Goal: Task Accomplishment & Management: Use online tool/utility

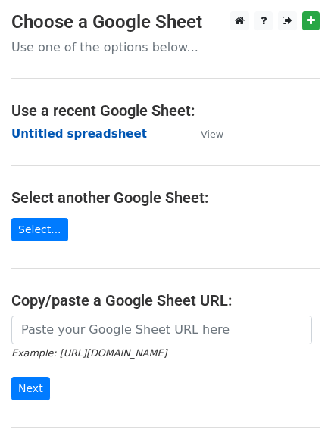
click at [98, 129] on strong "Untitled spreadsheet" at bounding box center [79, 134] width 136 height 14
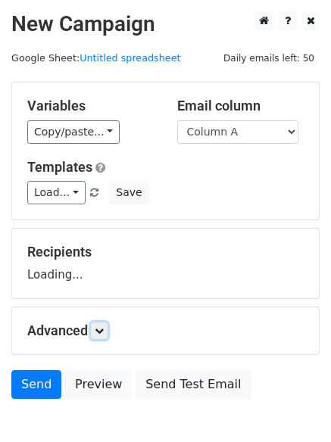
click at [108, 333] on link at bounding box center [99, 331] width 17 height 17
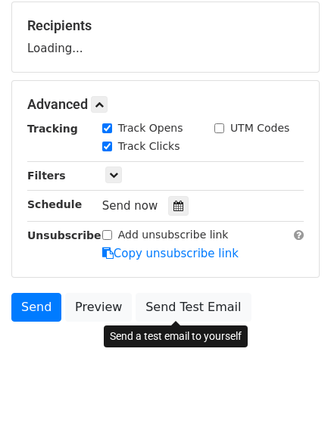
scroll to position [227, 0]
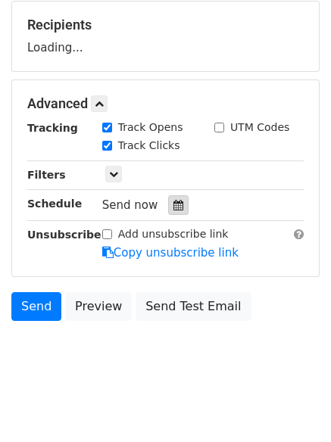
click at [177, 208] on div at bounding box center [178, 205] width 20 height 20
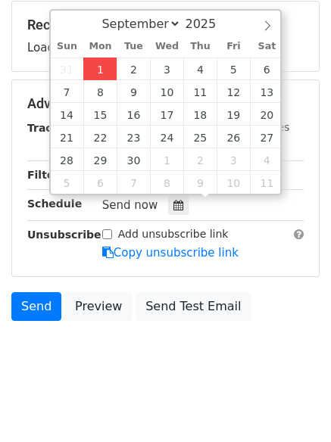
type input "2025-09-01 14:01"
type input "02"
type input "01"
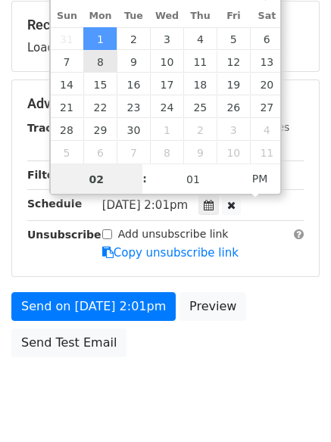
scroll to position [1, 0]
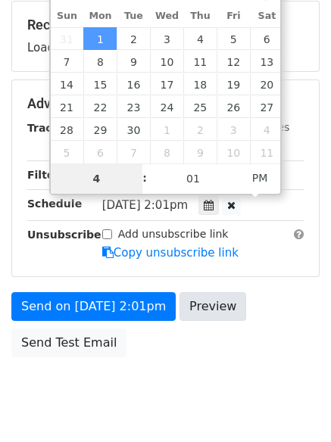
type input "4"
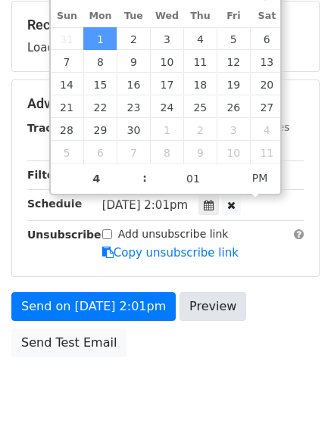
type input "2025-09-01 16:01"
type input "04"
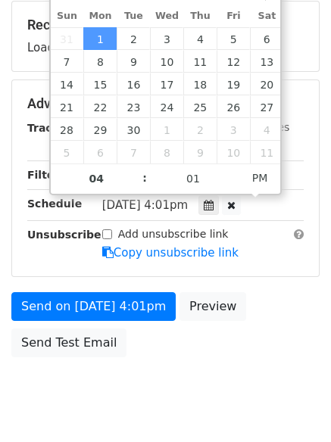
scroll to position [270, 0]
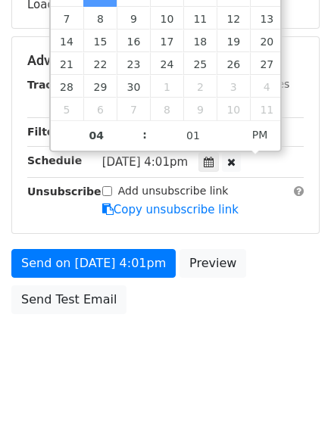
click at [205, 340] on body "New Campaign Daily emails left: 50 Google Sheet: Untitled spreadsheet Variables…" at bounding box center [165, 62] width 331 height 642
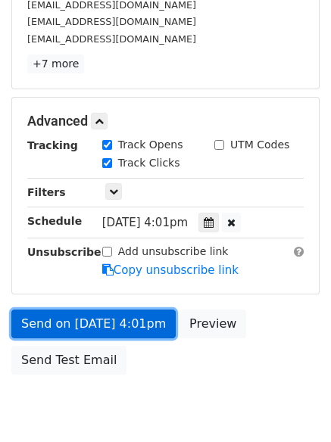
click at [137, 323] on link "Send on Sep 1 at 4:01pm" at bounding box center [93, 324] width 164 height 29
click at [143, 332] on link "Send on Sep 1 at 4:01pm" at bounding box center [93, 324] width 164 height 29
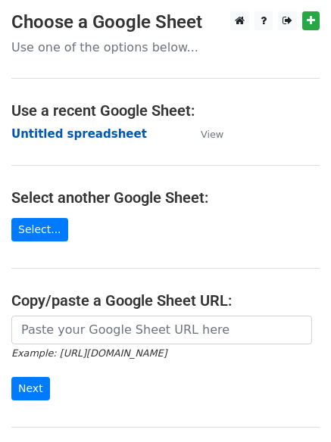
click at [114, 137] on strong "Untitled spreadsheet" at bounding box center [79, 134] width 136 height 14
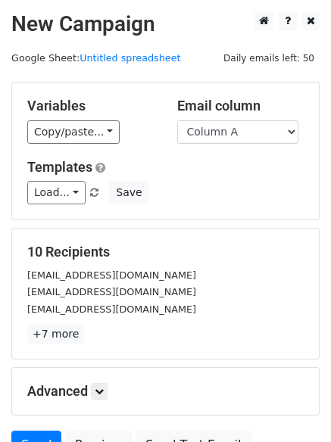
click at [270, 116] on div "Email column Column A Column B Column C Column D Column E" at bounding box center [241, 121] width 150 height 46
click at [270, 133] on select "Column A Column B Column C Column D Column E" at bounding box center [237, 131] width 121 height 23
select select "Column B"
click at [177, 120] on select "Column A Column B Column C Column D Column E" at bounding box center [237, 131] width 121 height 23
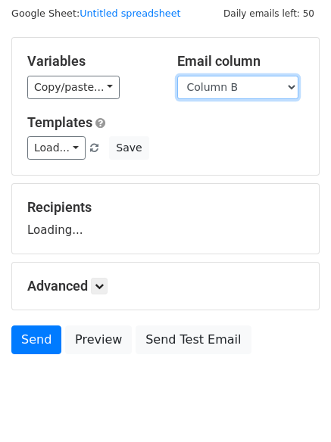
scroll to position [86, 0]
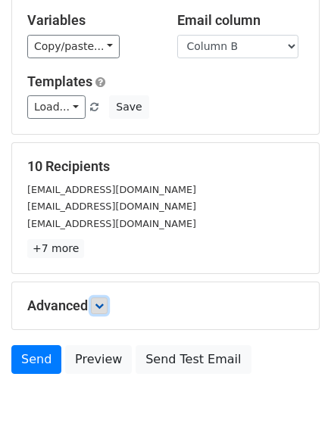
click at [105, 314] on link at bounding box center [99, 306] width 17 height 17
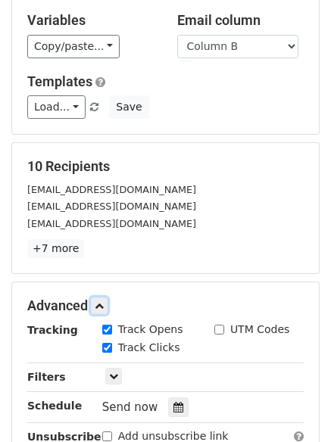
scroll to position [295, 0]
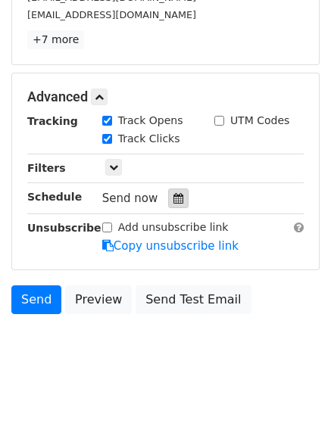
click at [179, 193] on div at bounding box center [178, 199] width 20 height 20
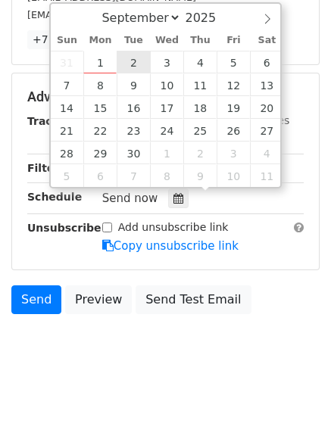
type input "2025-09-02 12:00"
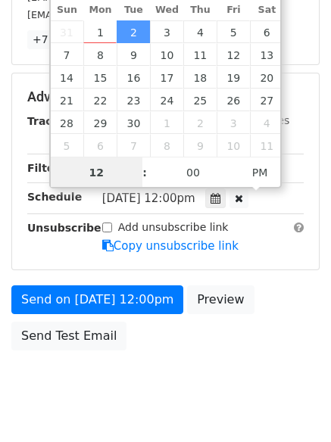
scroll to position [1, 0]
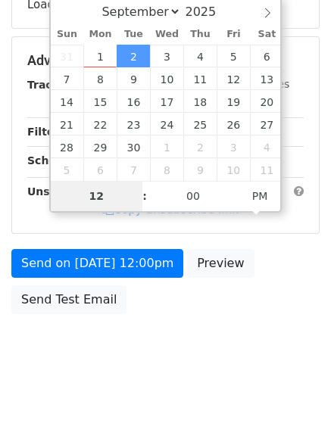
type input "5"
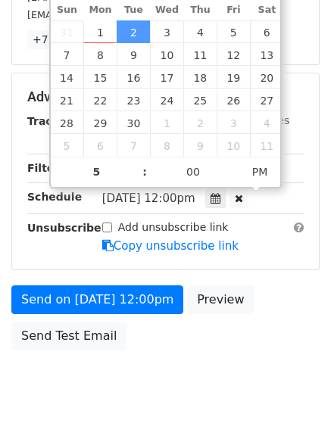
type input "2025-09-02 17:00"
click at [128, 378] on body "New Campaign Daily emails left: 50 Google Sheet: Untitled spreadsheet Variables…" at bounding box center [165, 68] width 331 height 702
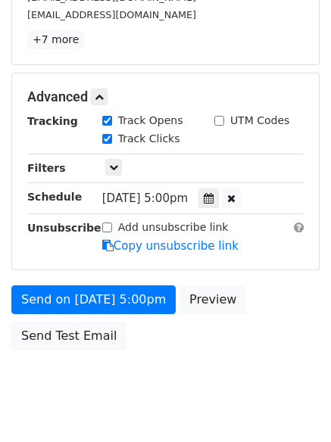
scroll to position [270, 0]
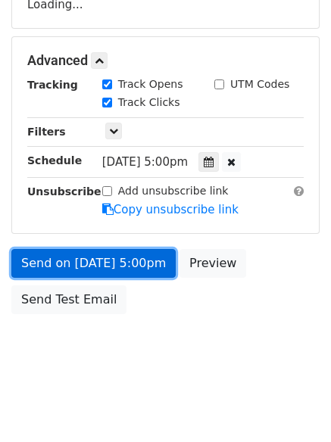
click at [135, 257] on link "Send on Sep 2 at 5:00pm" at bounding box center [93, 263] width 164 height 29
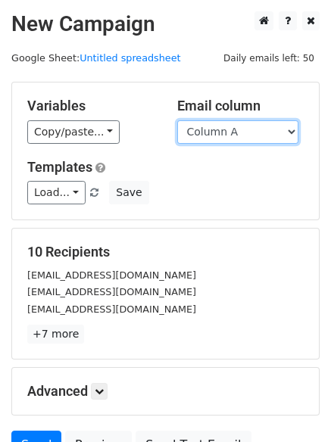
click at [214, 125] on select "Column A Column B Column C Column D Column E" at bounding box center [237, 131] width 121 height 23
select select "Column C"
click at [177, 120] on select "Column A Column B Column C Column D Column E" at bounding box center [237, 131] width 121 height 23
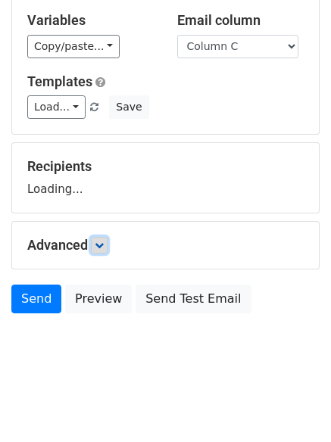
click at [94, 248] on link at bounding box center [99, 245] width 17 height 17
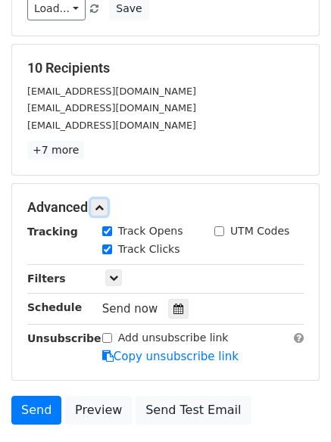
scroll to position [192, 0]
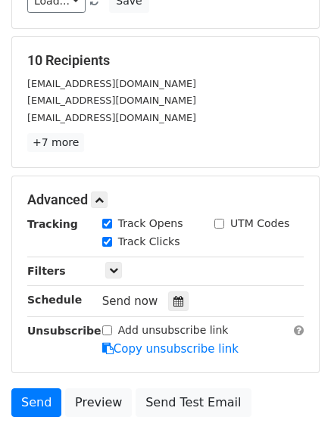
click at [169, 312] on div "Tracking Track Opens UTM Codes Track Clicks Filters Only include spreadsheet ro…" at bounding box center [165, 287] width 276 height 142
click at [173, 303] on icon at bounding box center [178, 301] width 10 height 11
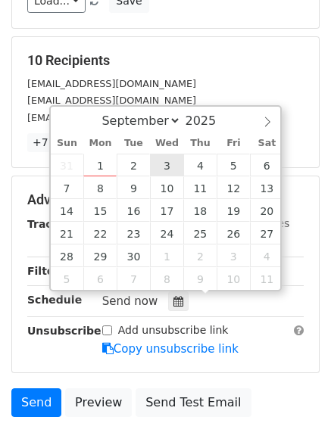
type input "2025-09-03 12:00"
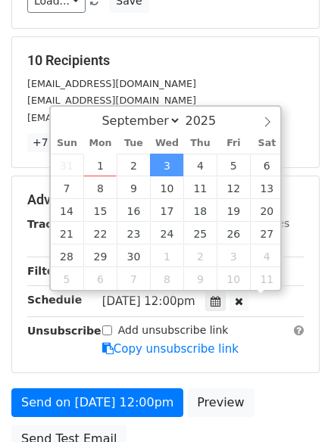
scroll to position [1, 0]
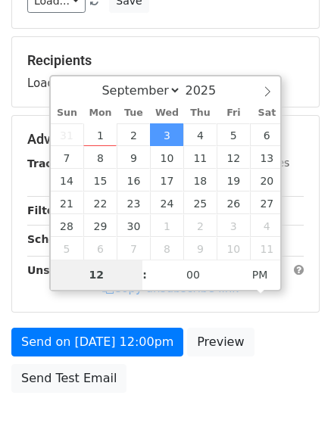
type input "6"
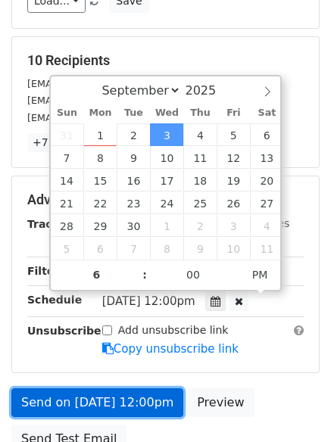
type input "2025-09-03 18:00"
click at [133, 395] on link "Send on Sep 3 at 12:00pm" at bounding box center [97, 403] width 172 height 29
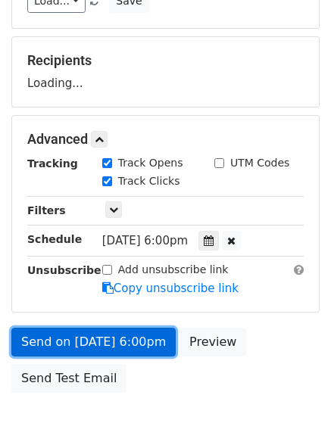
click at [125, 339] on link "Send on Sep 3 at 6:00pm" at bounding box center [93, 342] width 164 height 29
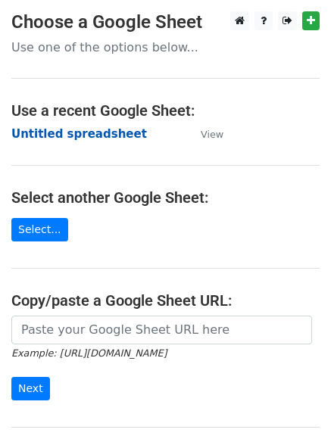
click at [106, 128] on strong "Untitled spreadsheet" at bounding box center [79, 134] width 136 height 14
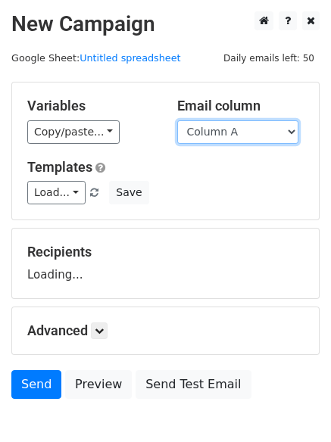
drag, startPoint x: 0, startPoint y: 0, endPoint x: 270, endPoint y: 136, distance: 301.8
click at [270, 136] on select "Column A Column B Column C Column D Column E" at bounding box center [237, 131] width 121 height 23
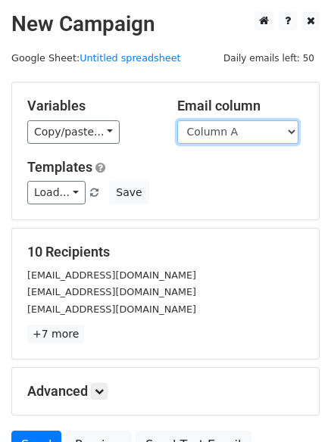
drag, startPoint x: 255, startPoint y: 133, endPoint x: 248, endPoint y: 140, distance: 9.6
click at [255, 133] on select "Column A Column B Column C Column D Column E" at bounding box center [237, 131] width 121 height 23
select select "Column D"
click at [177, 120] on select "Column A Column B Column C Column D Column E" at bounding box center [237, 131] width 121 height 23
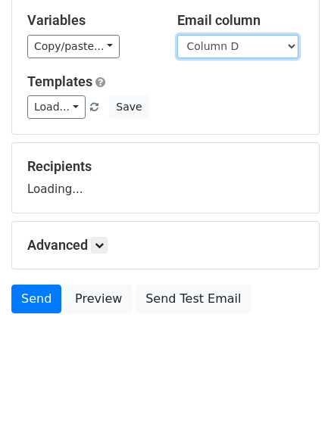
scroll to position [86, 0]
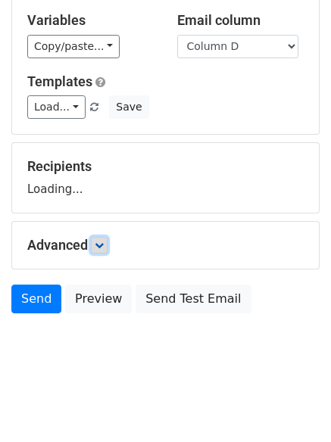
click at [107, 250] on link at bounding box center [99, 245] width 17 height 17
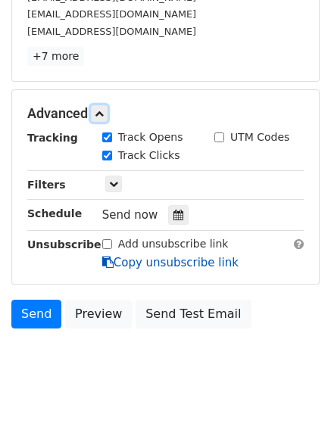
scroll to position [283, 0]
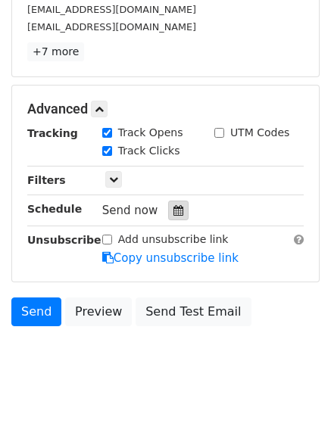
click at [168, 213] on div at bounding box center [178, 211] width 20 height 20
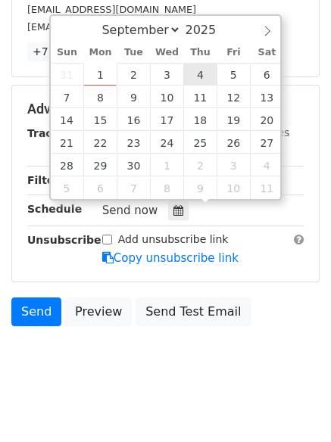
type input "2025-09-04 12:00"
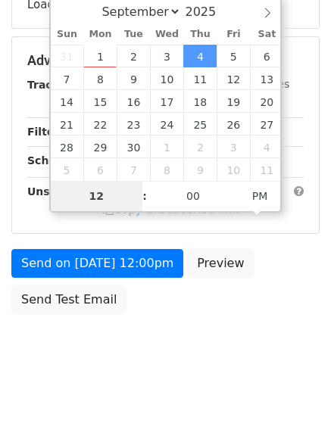
type input "7"
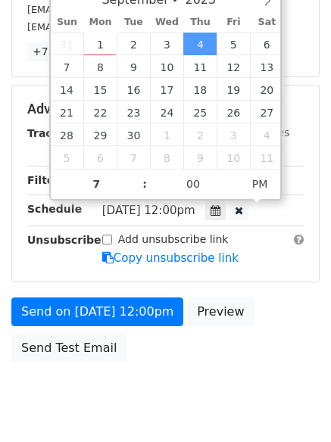
type input "2025-09-04 19:00"
click at [188, 386] on body "New Campaign Daily emails left: 50 Google Sheet: Untitled spreadsheet Variables…" at bounding box center [165, 80] width 331 height 702
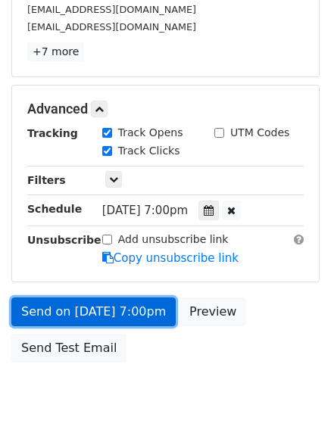
click at [126, 325] on link "Send on Sep 4 at 7:00pm" at bounding box center [93, 312] width 164 height 29
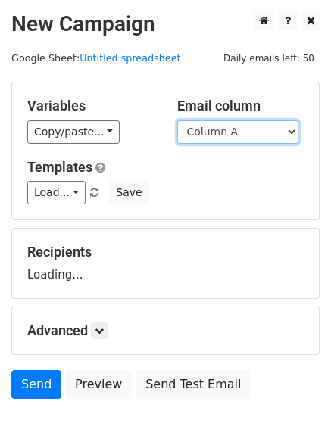
click at [243, 123] on select "Column A Column B Column C Column D Column E" at bounding box center [237, 131] width 121 height 23
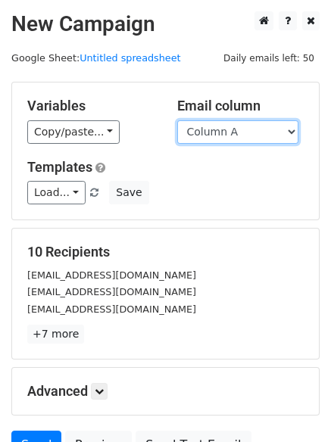
click at [238, 139] on select "Column A Column B Column C Column D Column E" at bounding box center [237, 131] width 121 height 23
select select "Column E"
click at [177, 120] on select "Column A Column B Column C Column D Column E" at bounding box center [237, 131] width 121 height 23
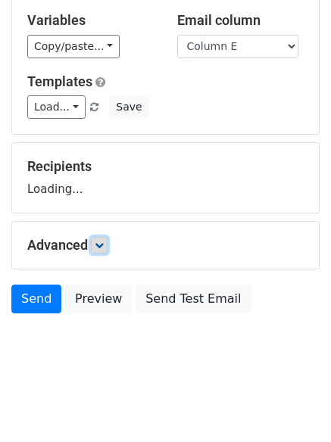
click at [94, 245] on link at bounding box center [99, 245] width 17 height 17
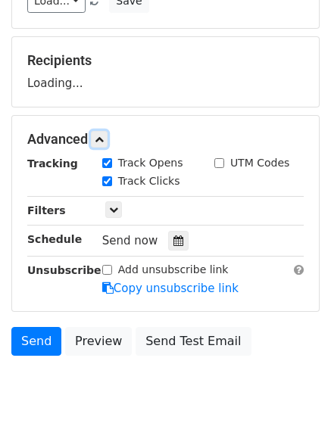
scroll to position [201, 0]
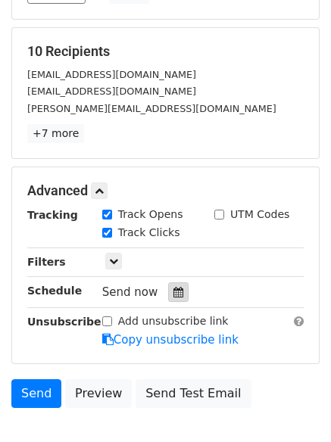
click at [180, 287] on div at bounding box center [178, 293] width 20 height 20
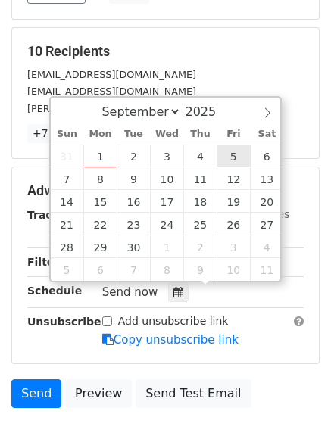
type input "[DATE] 12:00"
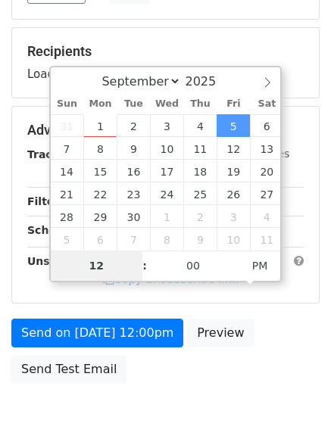
type input "8"
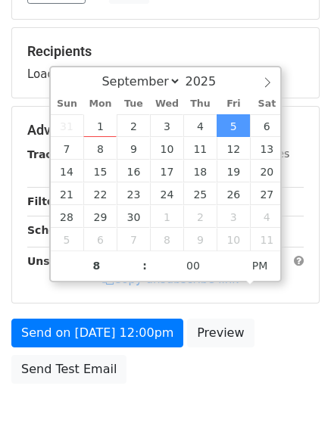
type input "[DATE] 20:00"
click at [150, 392] on div "Send on [DATE] 12:00pm Preview Send Test Email" at bounding box center [165, 355] width 331 height 73
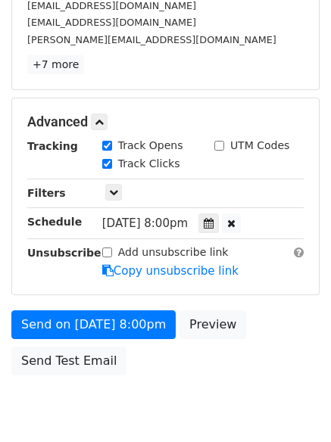
scroll to position [270, 0]
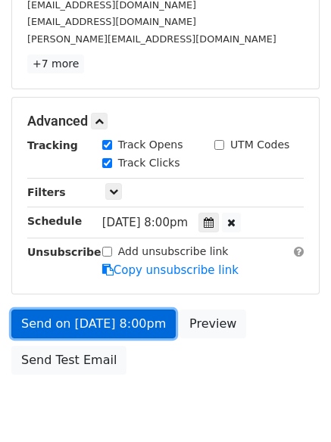
click at [139, 324] on link "Send on [DATE] 8:00pm" at bounding box center [93, 324] width 164 height 29
